Goal: Find specific page/section: Find specific page/section

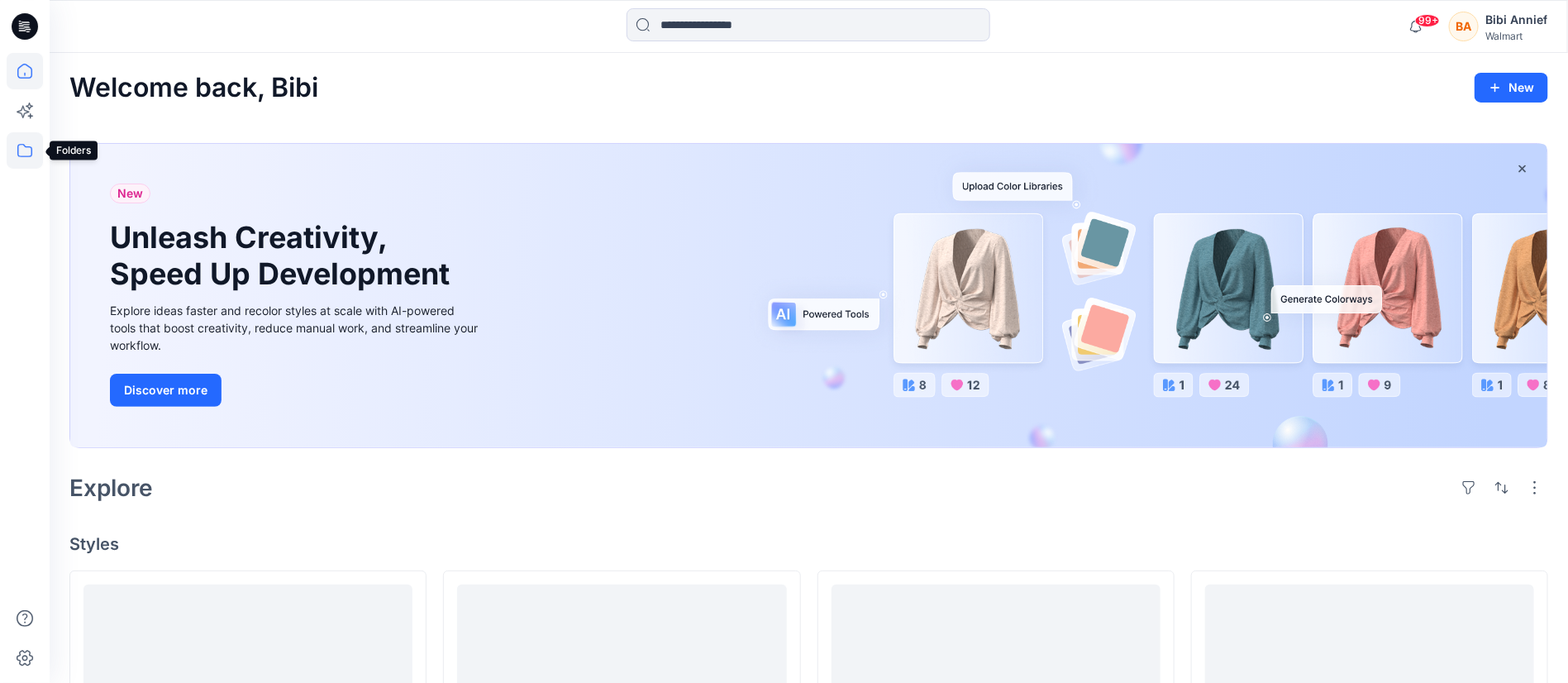
click at [24, 151] on icon at bounding box center [24, 150] width 36 height 36
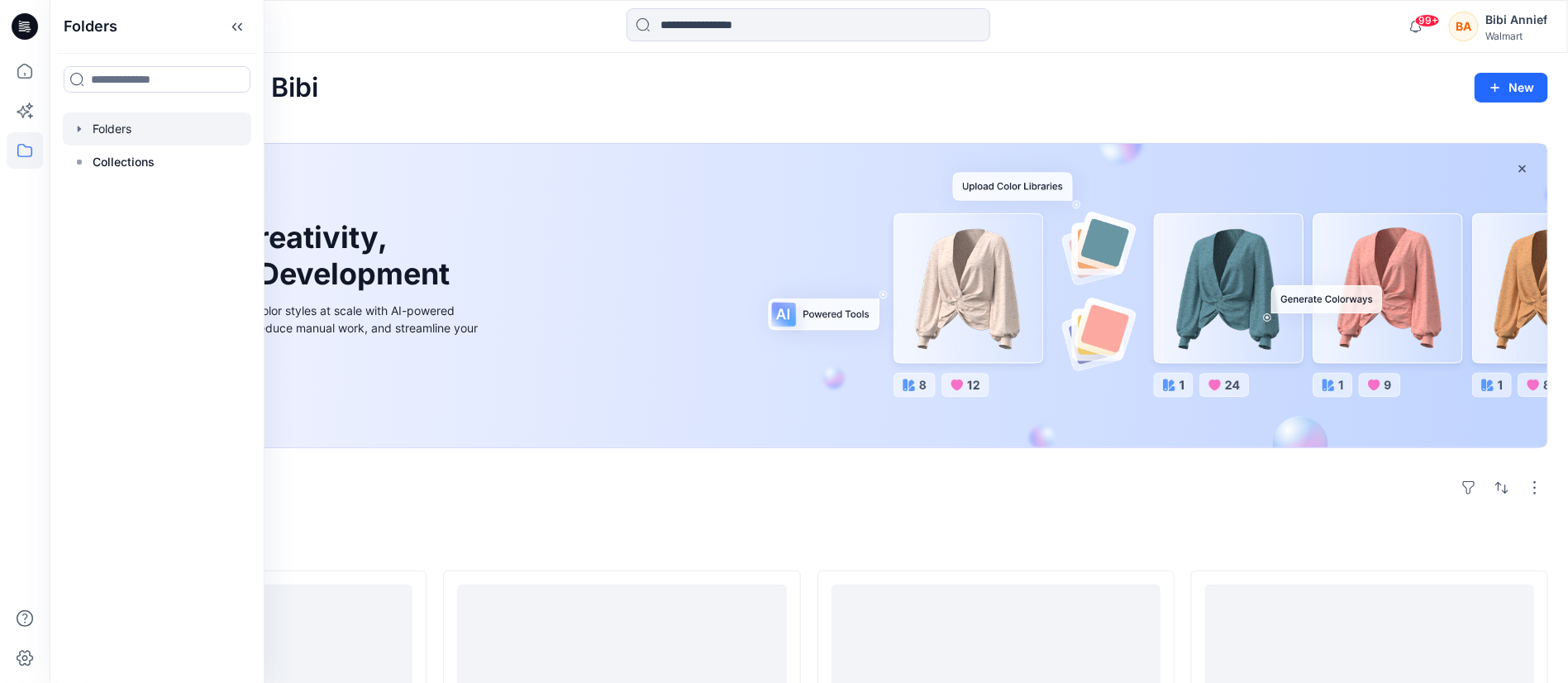
click at [114, 126] on div at bounding box center [157, 129] width 188 height 33
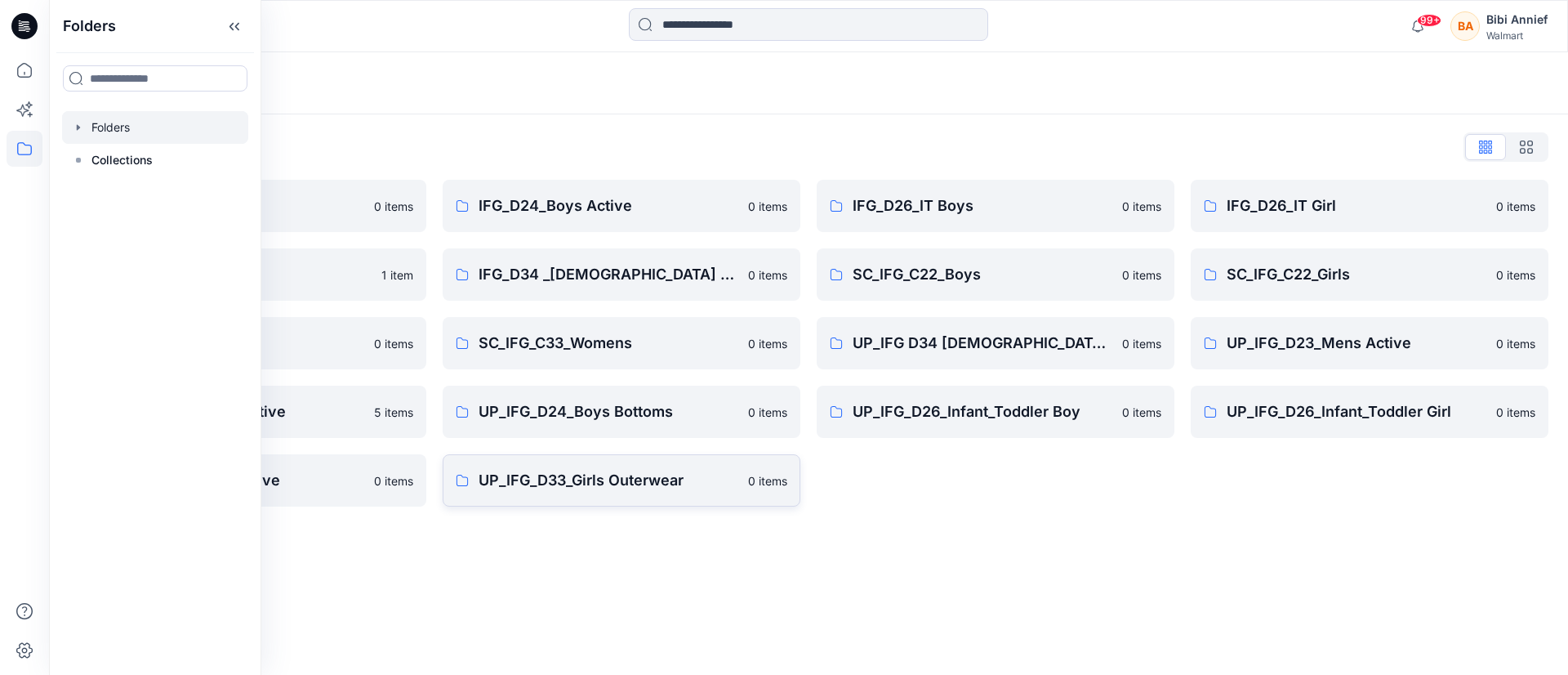
click at [550, 478] on p "UP_IFG_D33_Girls Outerwear" at bounding box center [608, 480] width 259 height 23
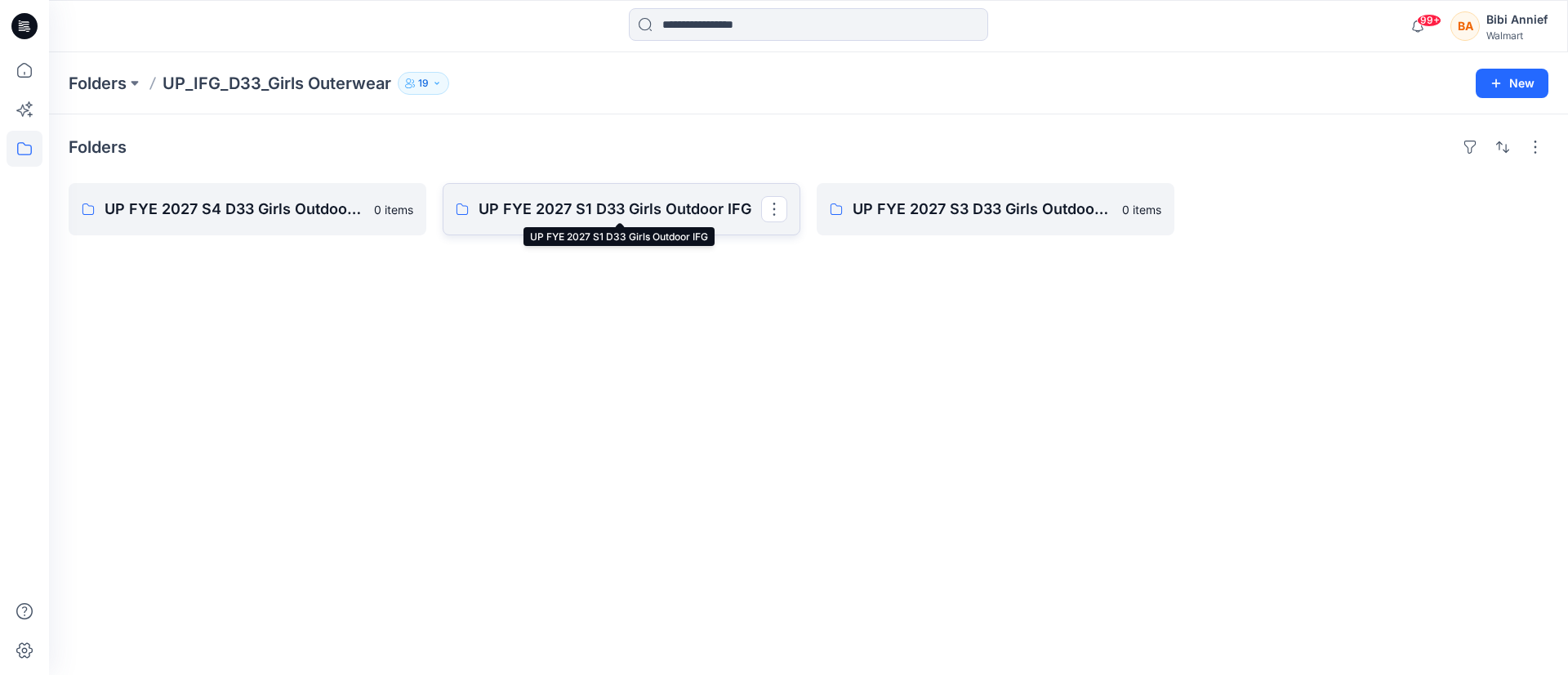
click at [598, 204] on p "UP FYE 2027 S1 D33 Girls Outdoor IFG" at bounding box center [619, 209] width 283 height 23
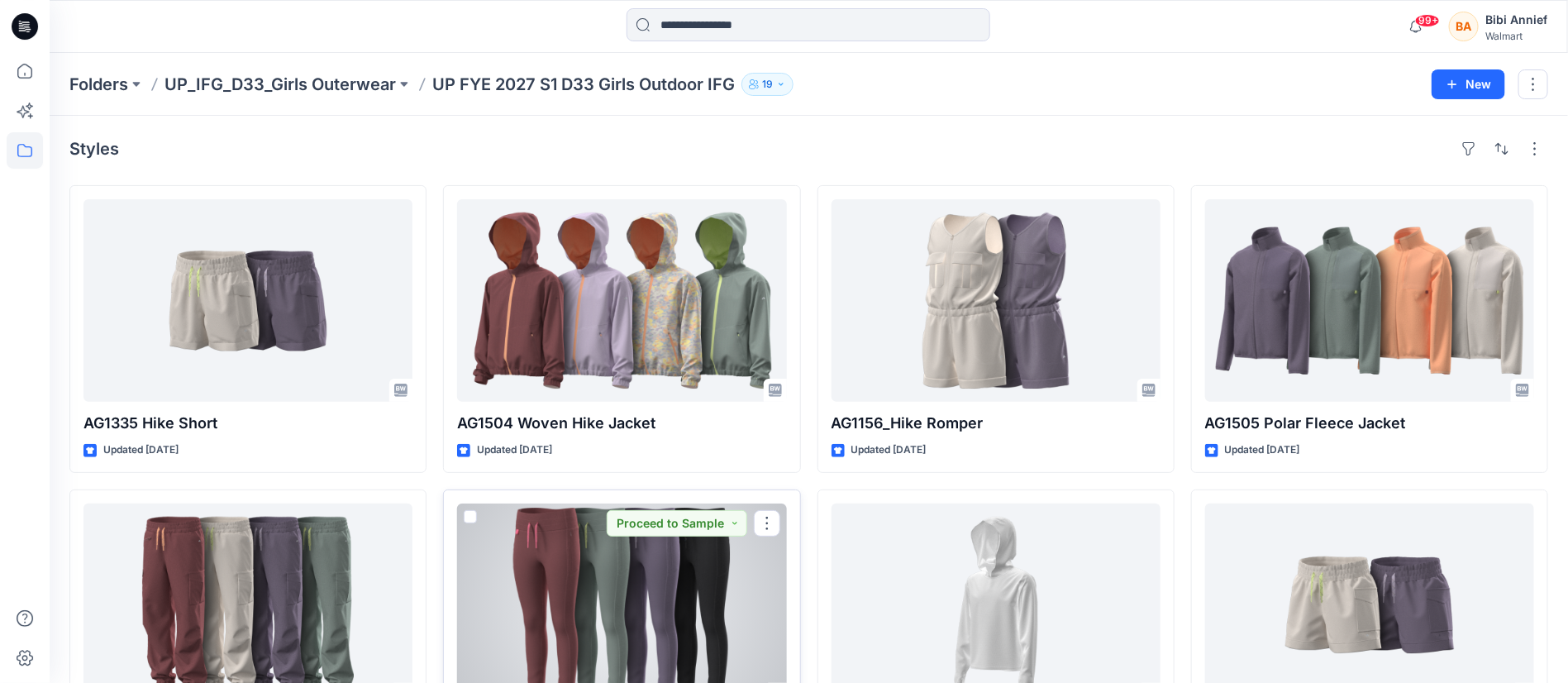
scroll to position [248, 0]
